Goal: Transaction & Acquisition: Purchase product/service

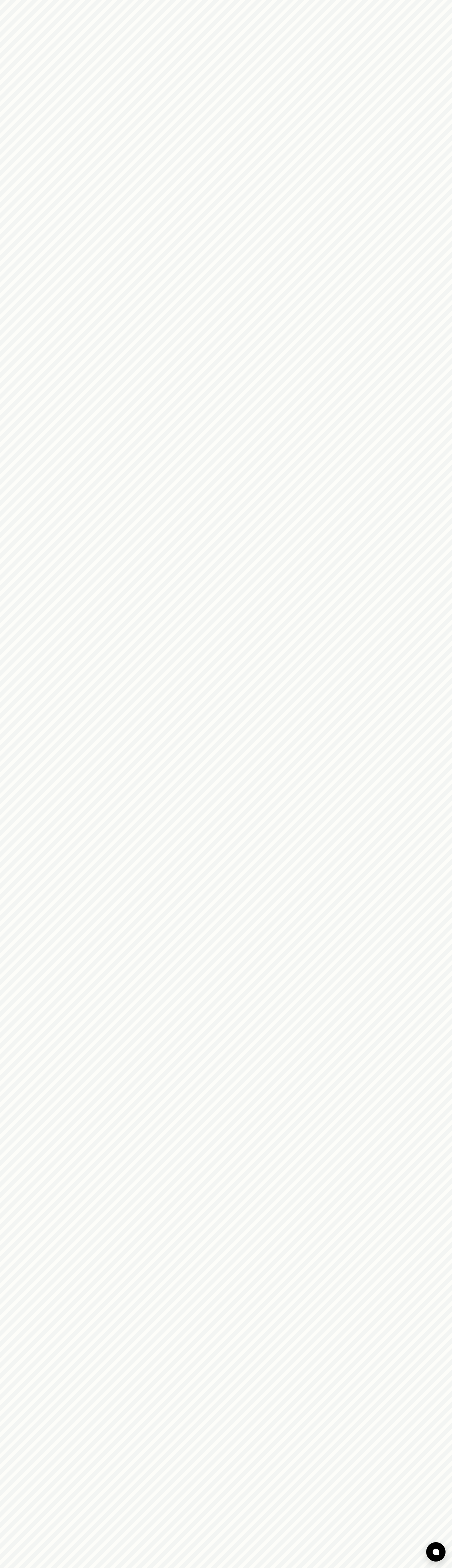
click at [167, 0] on html at bounding box center [226, 0] width 452 height 0
click at [442, 0] on html at bounding box center [226, 0] width 452 height 0
click at [286, 0] on html at bounding box center [226, 0] width 452 height 0
click at [2, 0] on html at bounding box center [226, 0] width 452 height 0
